Goal: Task Accomplishment & Management: Use online tool/utility

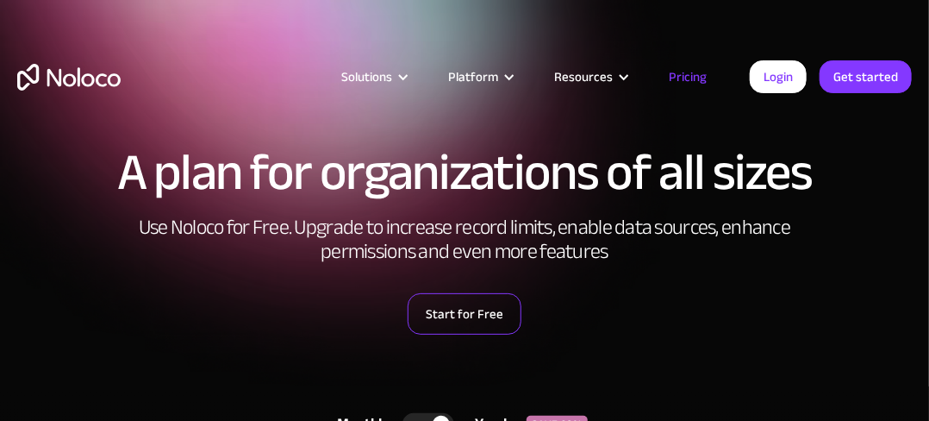
click at [439, 331] on link "Start for Free" at bounding box center [465, 313] width 114 height 41
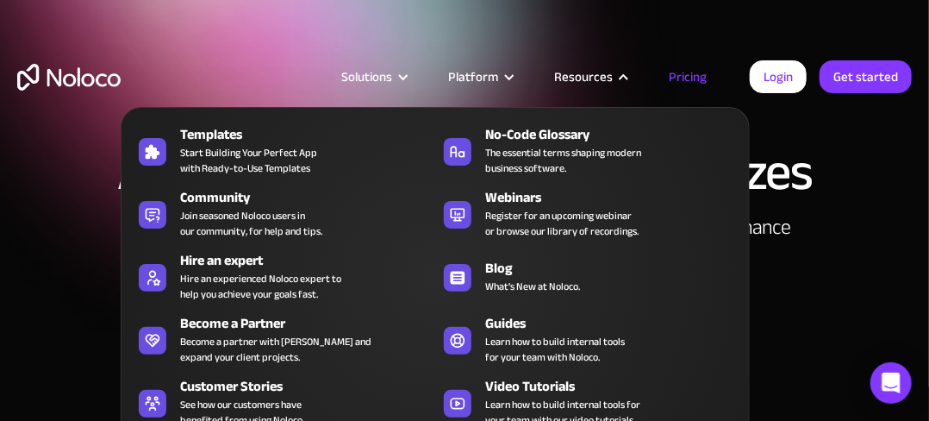
click at [621, 77] on div at bounding box center [623, 77] width 13 height 13
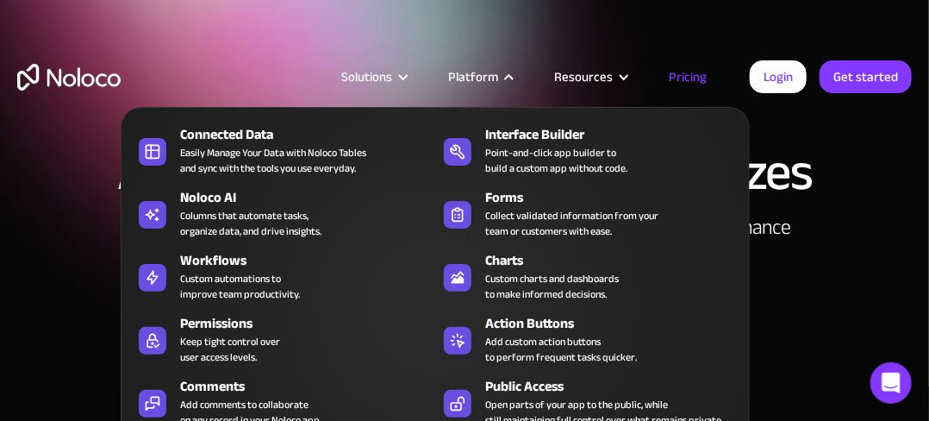
click at [517, 83] on nav "Connected Data Easily Manage Your Data with Noloco Tables and sync with the too…" at bounding box center [435, 293] width 629 height 421
